Goal: Task Accomplishment & Management: Manage account settings

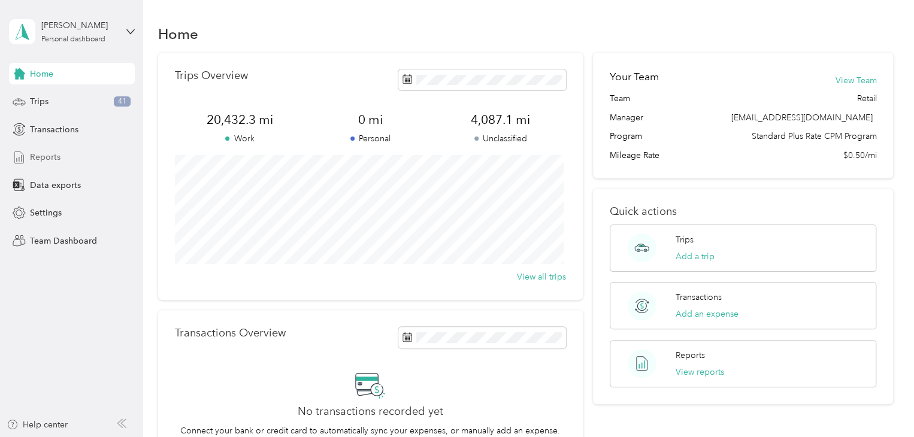
click at [51, 153] on span "Reports" at bounding box center [45, 157] width 31 height 13
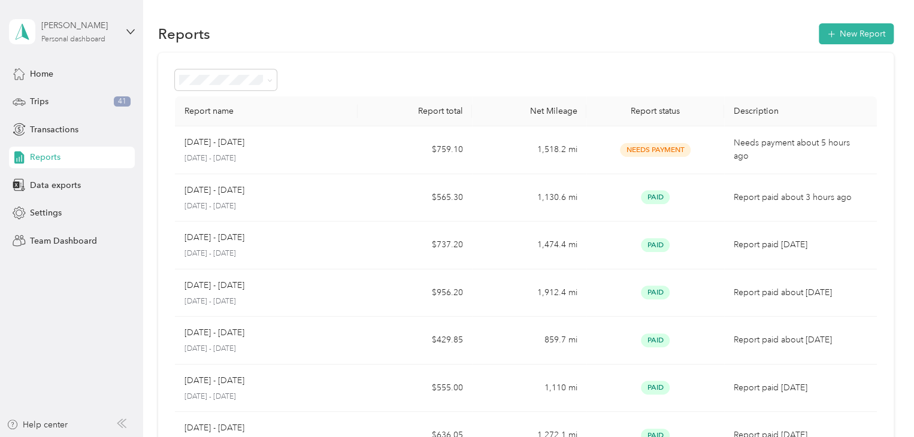
click at [73, 41] on div "Personal dashboard" at bounding box center [73, 39] width 64 height 7
click at [50, 104] on div "Team dashboard Personal dashboard Log out" at bounding box center [135, 121] width 236 height 76
click at [117, 34] on div "[PERSON_NAME] Personal dashboard" at bounding box center [72, 32] width 126 height 42
click at [53, 95] on div "Team dashboard" at bounding box center [51, 98] width 64 height 13
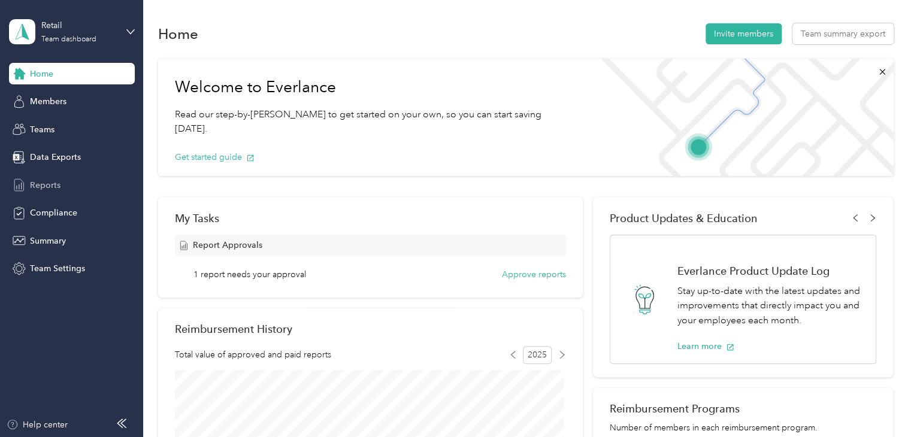
click at [44, 177] on div "Reports" at bounding box center [72, 185] width 126 height 22
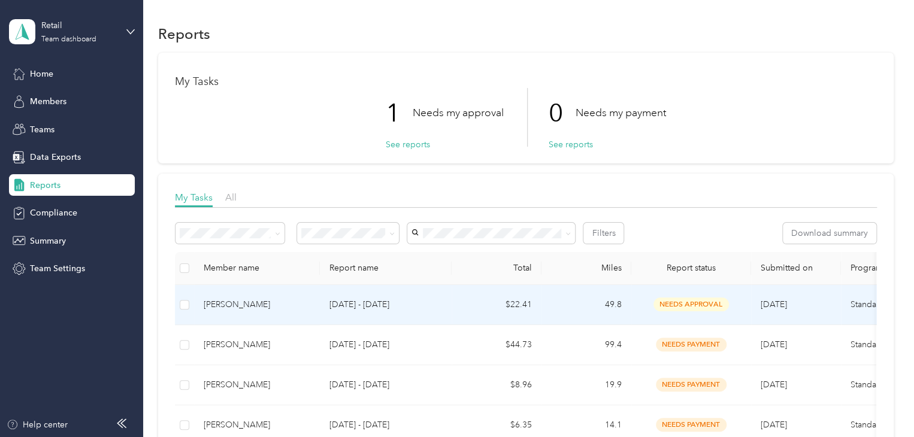
click at [668, 303] on span "needs approval" at bounding box center [692, 305] width 76 height 14
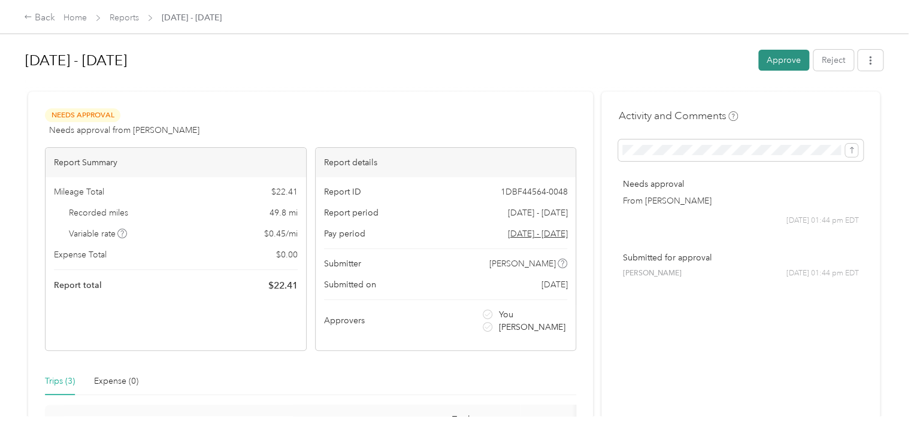
click at [768, 61] on button "Approve" at bounding box center [784, 60] width 51 height 21
